Goal: Navigation & Orientation: Go to known website

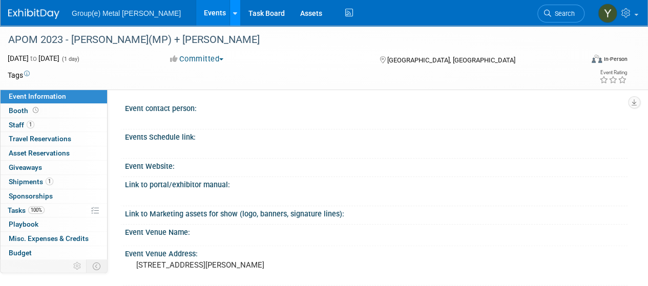
click at [229, 12] on link at bounding box center [234, 13] width 11 height 26
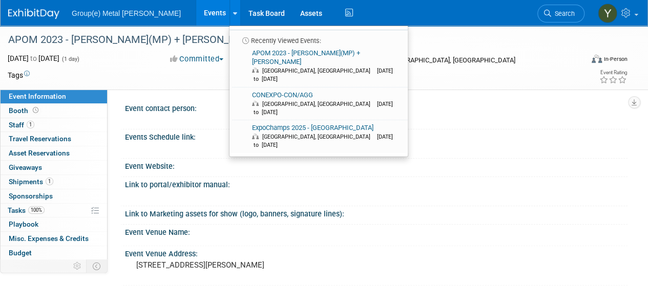
click at [196, 9] on link "Events" at bounding box center [214, 13] width 37 height 26
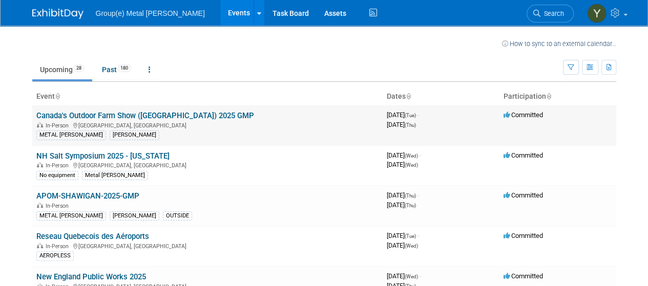
click at [72, 113] on link "Canada's Outdoor Farm Show ([GEOGRAPHIC_DATA]) 2025 GMP" at bounding box center [145, 115] width 218 height 9
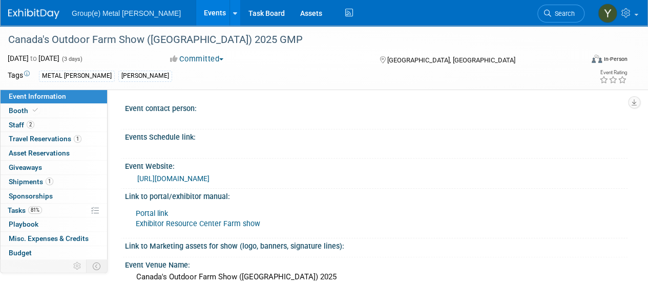
click at [258, 177] on div "https://www.outdoorfarmshow.com/" at bounding box center [378, 179] width 482 height 12
drag, startPoint x: 258, startPoint y: 177, endPoint x: 137, endPoint y: 178, distance: 120.9
click at [137, 178] on div "https://www.outdoorfarmshow.com/" at bounding box center [378, 179] width 482 height 12
click at [137, 178] on link "https://www.outdoorfarmshow.com/" at bounding box center [173, 179] width 72 height 8
